Goal: Task Accomplishment & Management: Complete application form

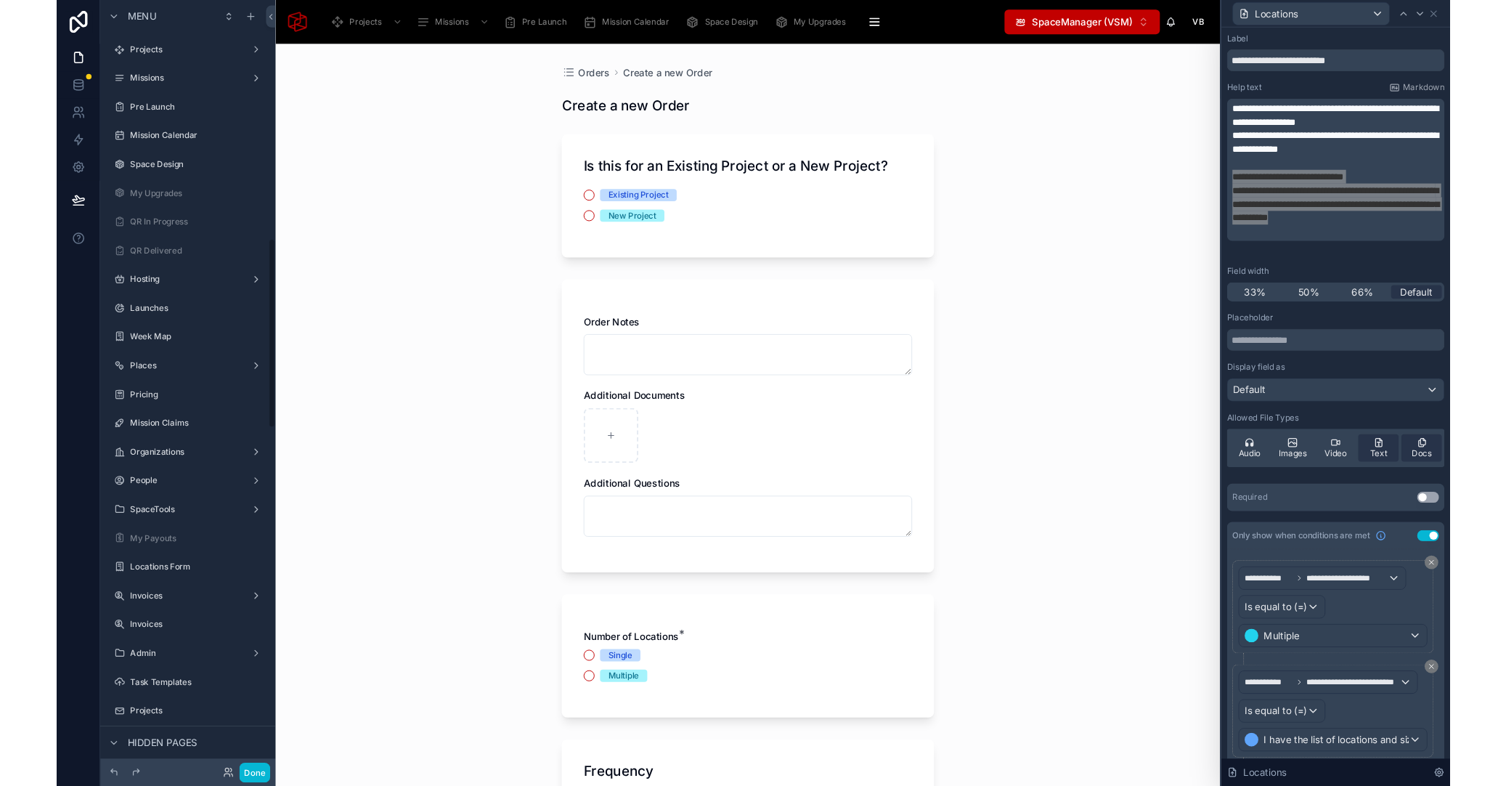
scroll to position [217, 0]
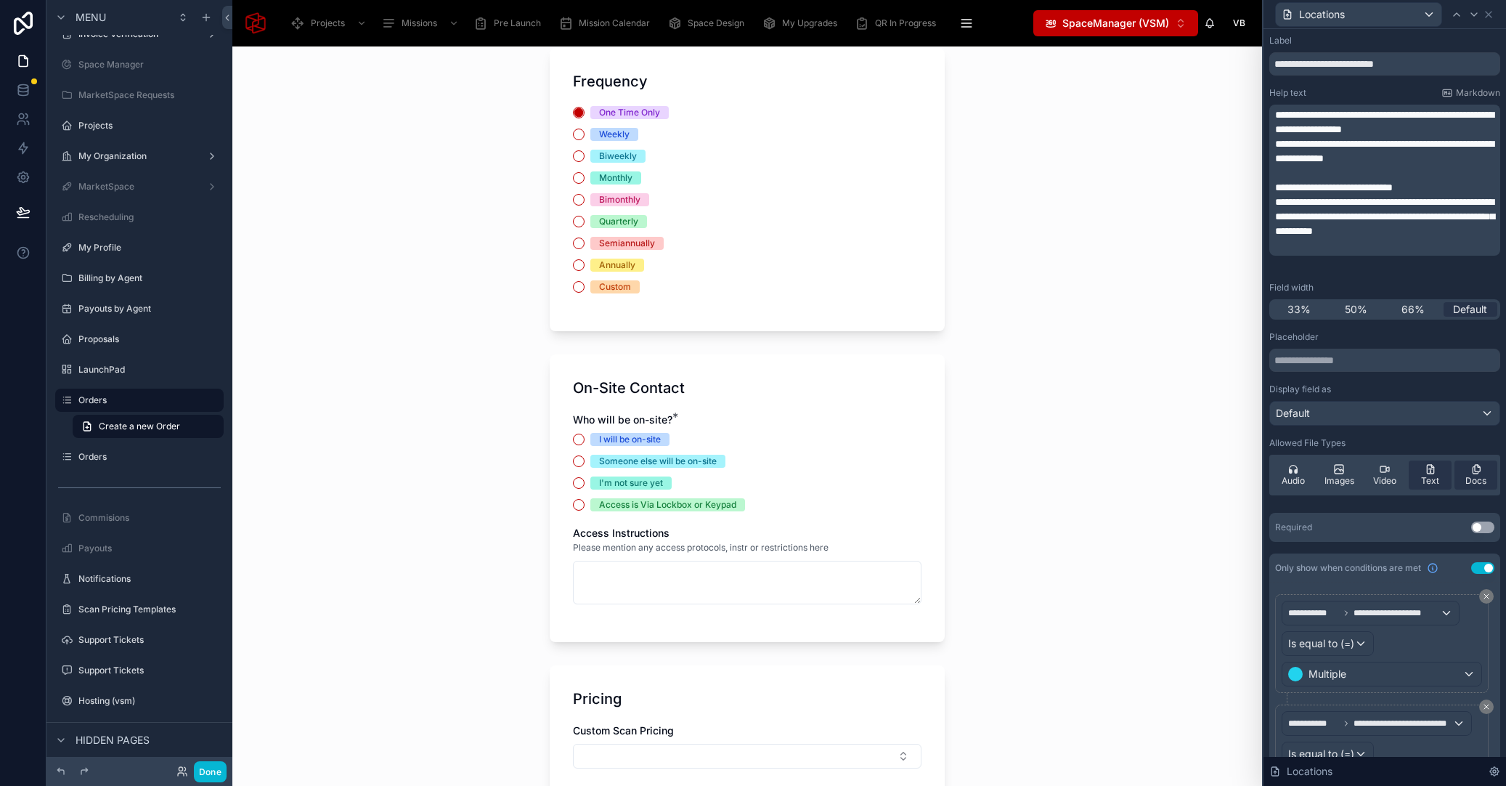
click at [532, 377] on div "Orders Create a new Order Create a new Order Is this for an Existing Project or…" at bounding box center [747, 415] width 1030 height 739
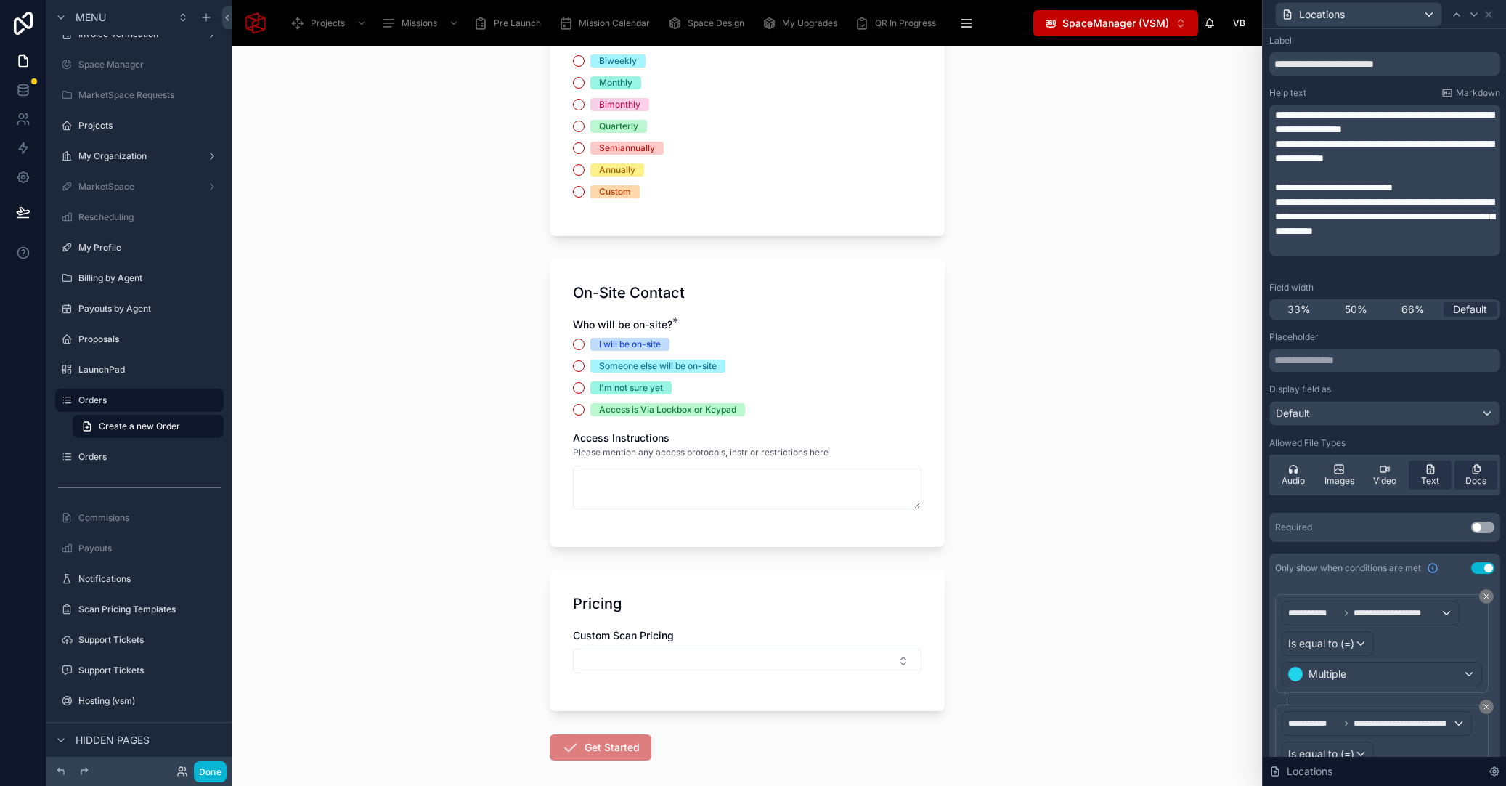
scroll to position [609, 0]
